Goal: Task Accomplishment & Management: Complete application form

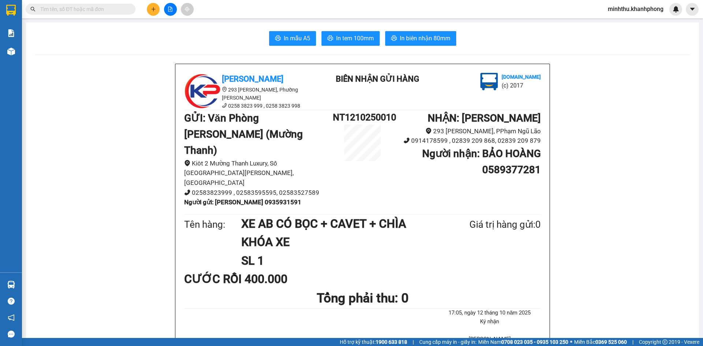
click at [156, 11] on button at bounding box center [153, 9] width 13 height 13
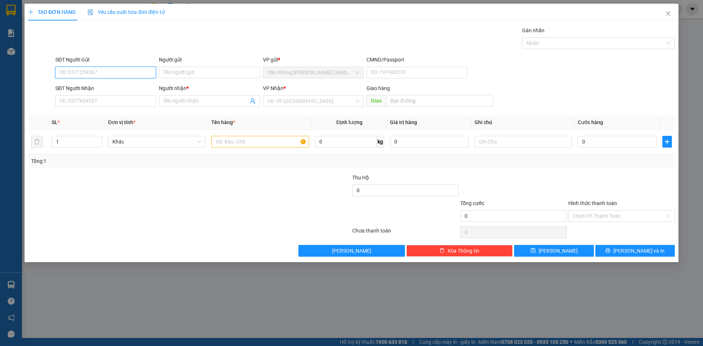
click at [101, 78] on input "SĐT Người Gửi" at bounding box center [105, 73] width 101 height 12
type input "0834779668"
click at [77, 85] on div "0834779668 - QUỲNH" at bounding box center [106, 87] width 92 height 8
type input "QUỲNH"
type input "0834779668"
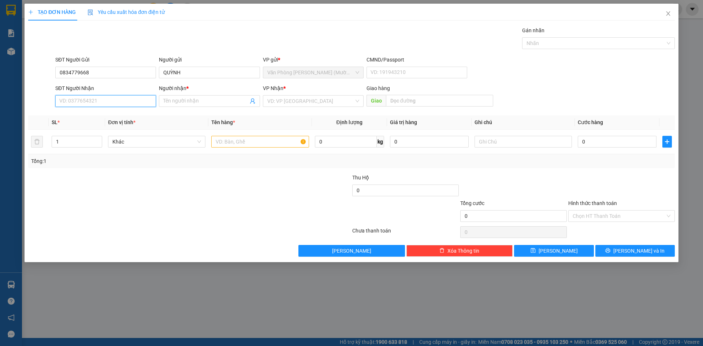
click at [85, 102] on input "SĐT Người Nhận" at bounding box center [105, 101] width 101 height 12
type input "0901490188"
click at [200, 101] on input "Người nhận *" at bounding box center [205, 101] width 85 height 8
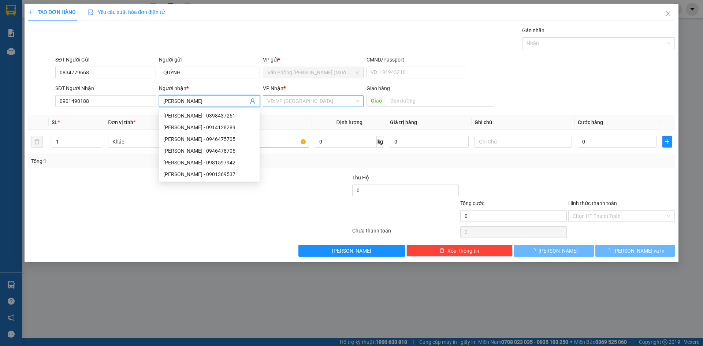
type input "[PERSON_NAME]"
click at [323, 102] on input "search" at bounding box center [310, 101] width 87 height 11
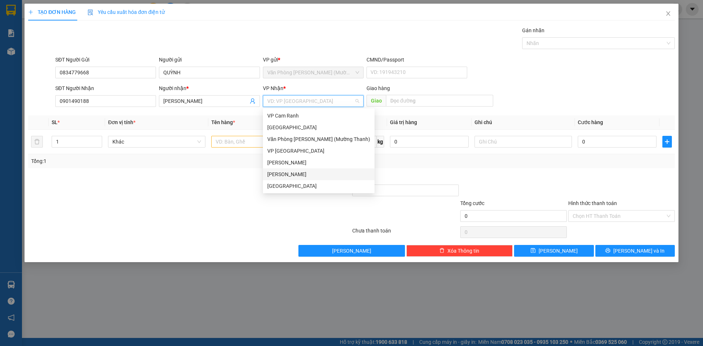
drag, startPoint x: 289, startPoint y: 173, endPoint x: 252, endPoint y: 162, distance: 38.6
click at [289, 173] on div "[PERSON_NAME]" at bounding box center [318, 174] width 103 height 8
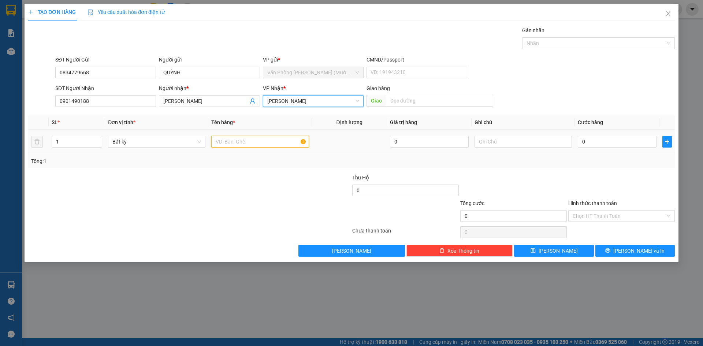
click at [252, 146] on input "text" at bounding box center [259, 142] width 97 height 12
type input "1 KIỆN VÀNG"
click at [598, 140] on input "0" at bounding box center [617, 142] width 79 height 12
type input "2"
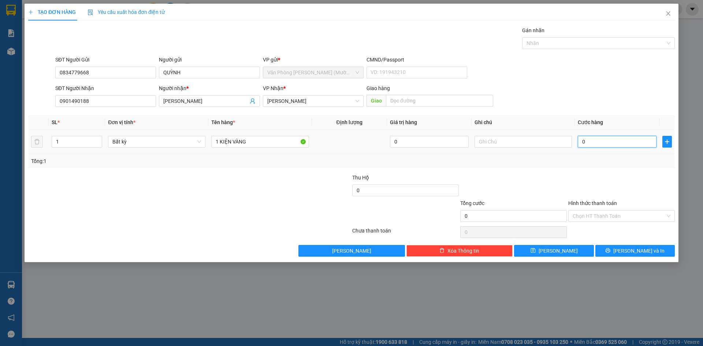
type input "2"
type input "20"
type input "20.000"
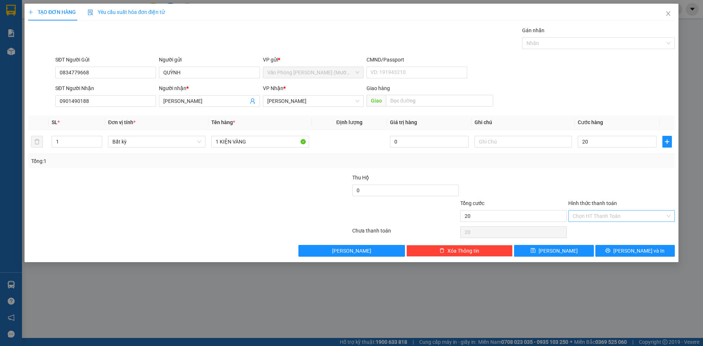
type input "20.000"
click at [591, 208] on div "Hình thức thanh toán" at bounding box center [621, 204] width 107 height 11
click at [594, 216] on input "Hình thức thanh toán" at bounding box center [619, 216] width 93 height 11
click at [592, 225] on div "Tại văn phòng" at bounding box center [621, 231] width 107 height 12
type input "0"
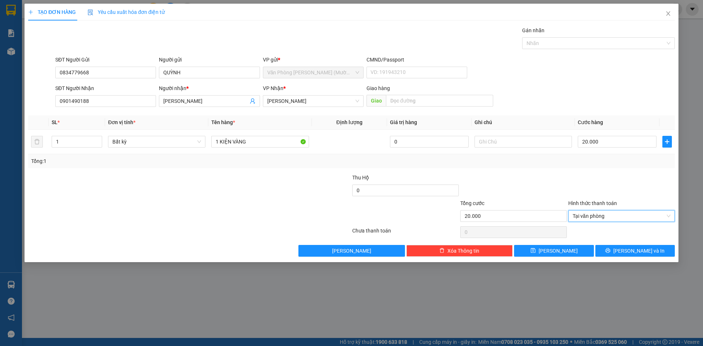
click at [613, 243] on div "Transit Pickup Surcharge Ids Transit Deliver Surcharge Ids Transit Deliver Surc…" at bounding box center [351, 141] width 647 height 230
click at [611, 253] on span "printer" at bounding box center [607, 251] width 5 height 6
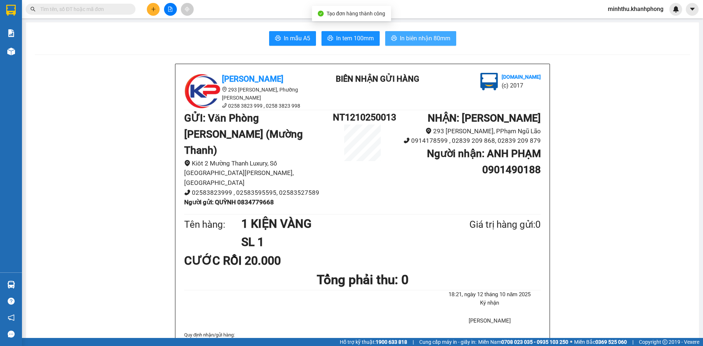
click at [405, 43] on span "In biên nhận 80mm" at bounding box center [425, 38] width 51 height 9
click at [295, 40] on span "In mẫu A5" at bounding box center [297, 38] width 26 height 9
